Goal: Navigation & Orientation: Find specific page/section

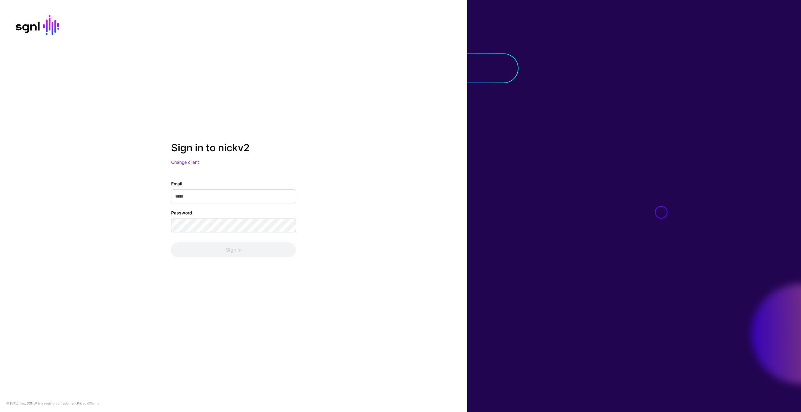
click at [223, 195] on input "Email" at bounding box center [233, 197] width 125 height 14
type input "**********"
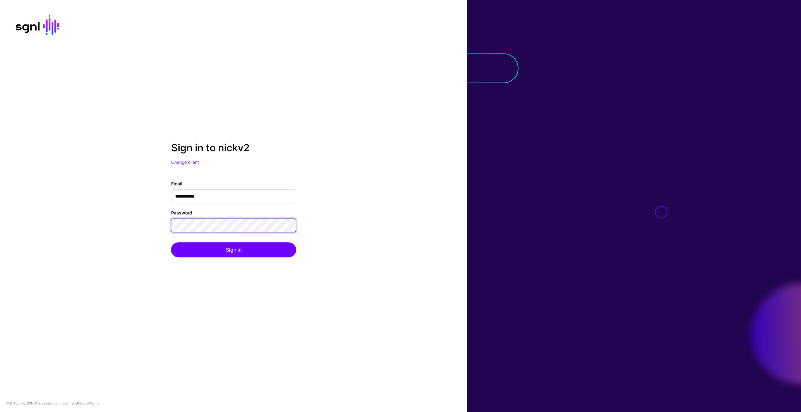
click at [171, 243] on button "Sign In" at bounding box center [233, 250] width 125 height 15
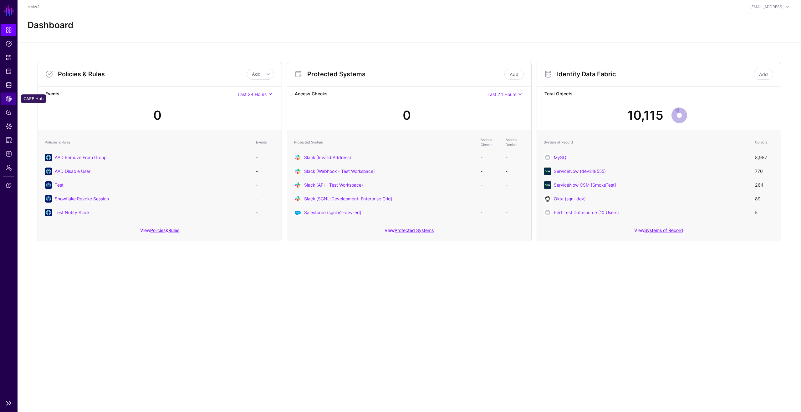
click at [11, 96] on span "CAEP Hub" at bounding box center [9, 99] width 6 height 6
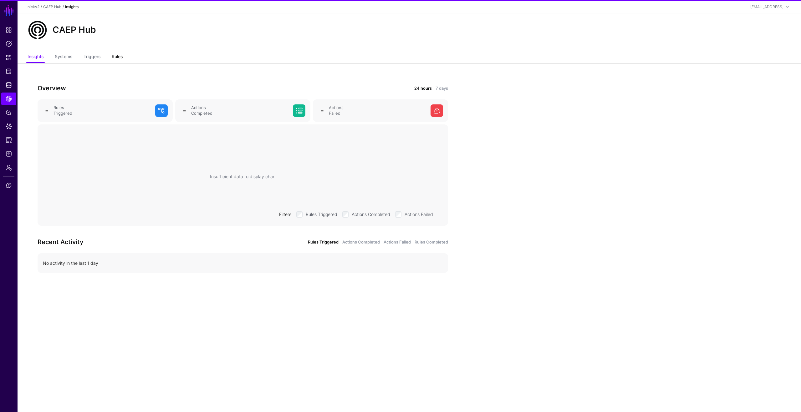
click at [118, 57] on link "Rules" at bounding box center [117, 57] width 11 height 12
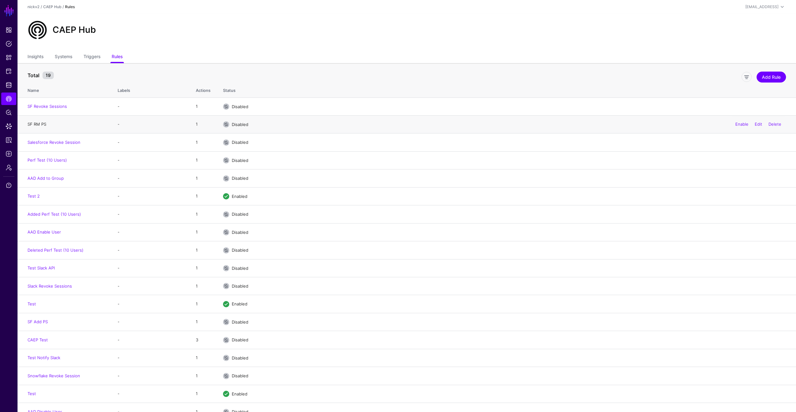
click at [36, 123] on link "SF RM PS" at bounding box center [37, 124] width 19 height 5
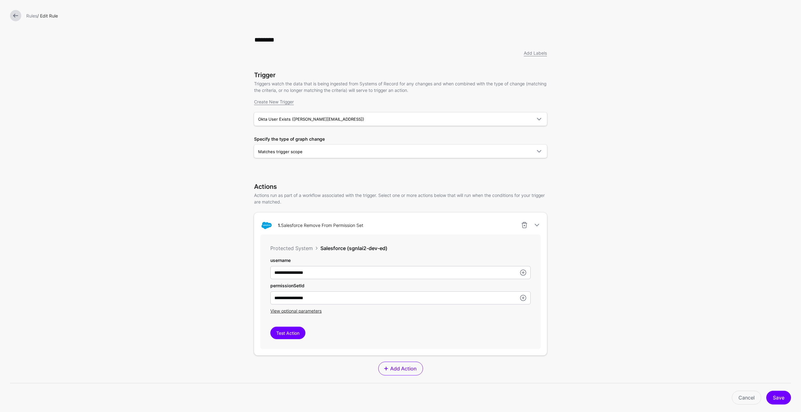
click at [16, 16] on link at bounding box center [15, 15] width 11 height 11
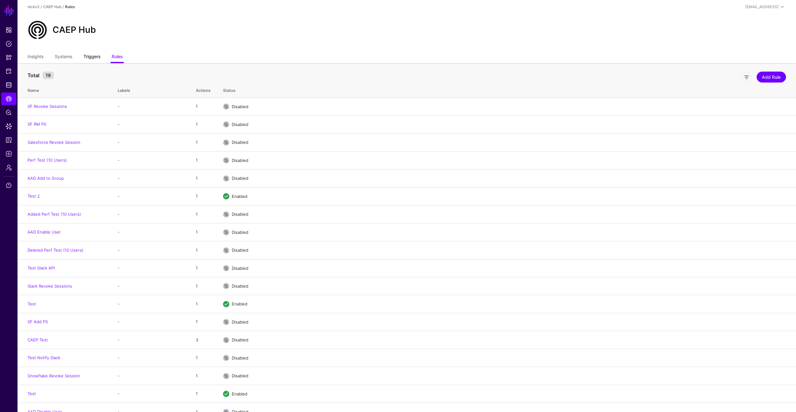
click at [96, 58] on link "Triggers" at bounding box center [91, 57] width 17 height 12
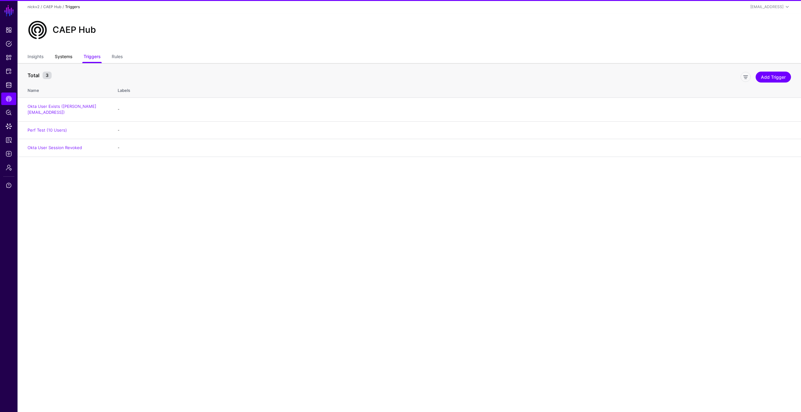
click at [69, 58] on link "Systems" at bounding box center [64, 57] width 18 height 12
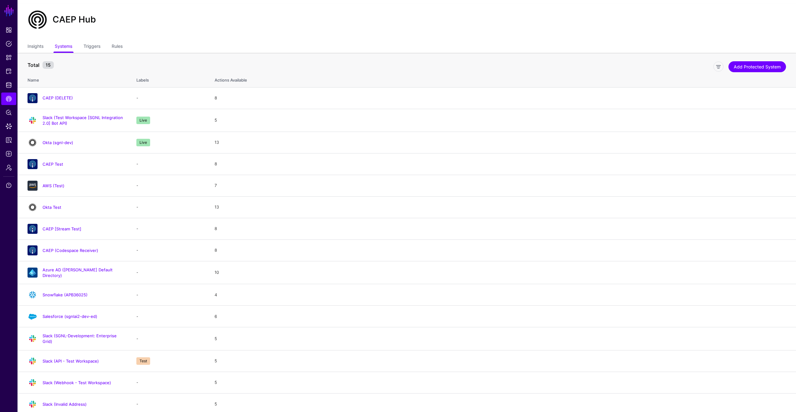
scroll to position [12, 0]
